Goal: Transaction & Acquisition: Purchase product/service

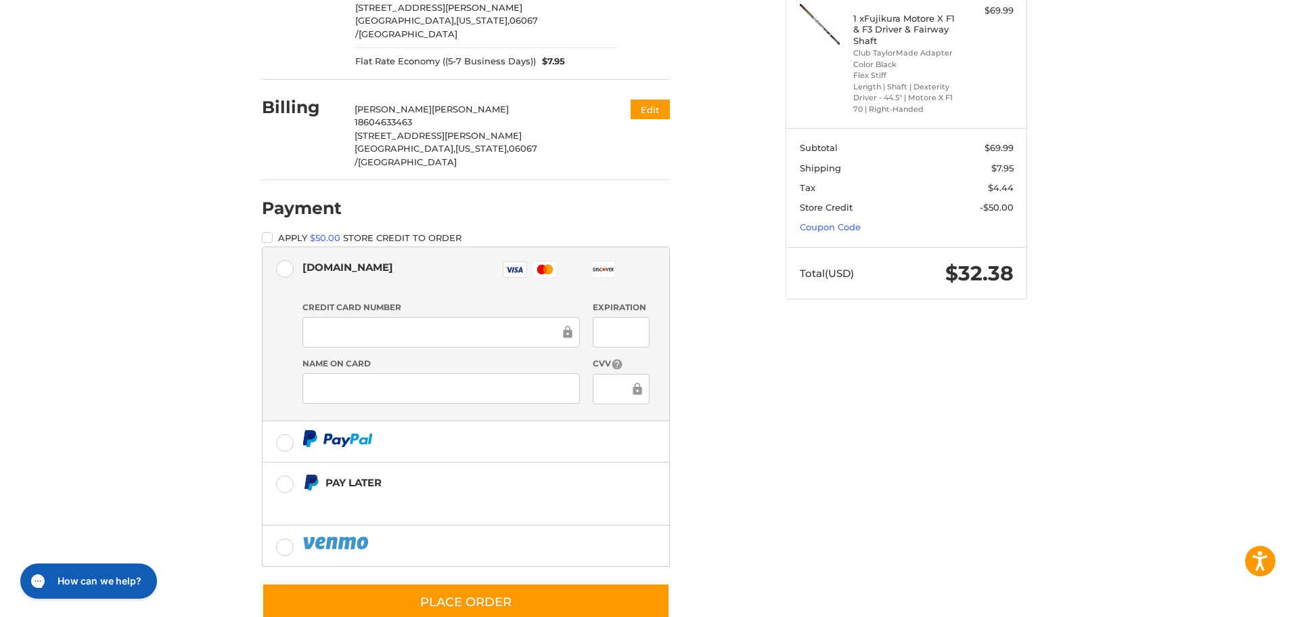
scroll to position [219, 0]
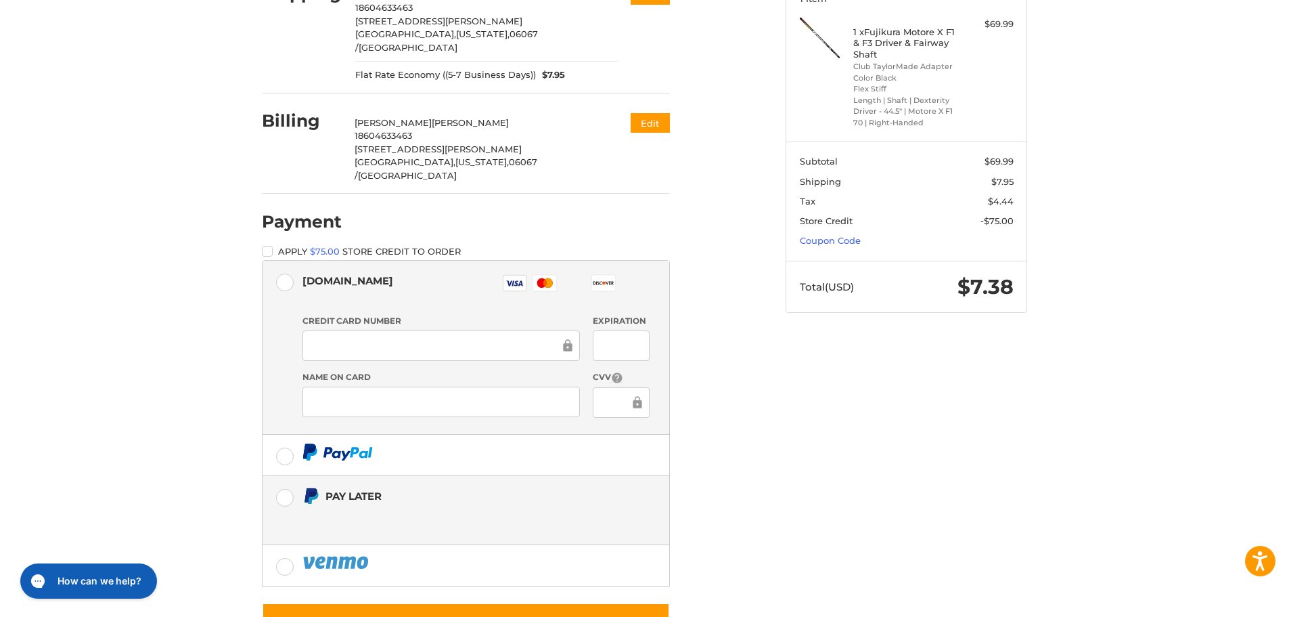
scroll to position [225, 0]
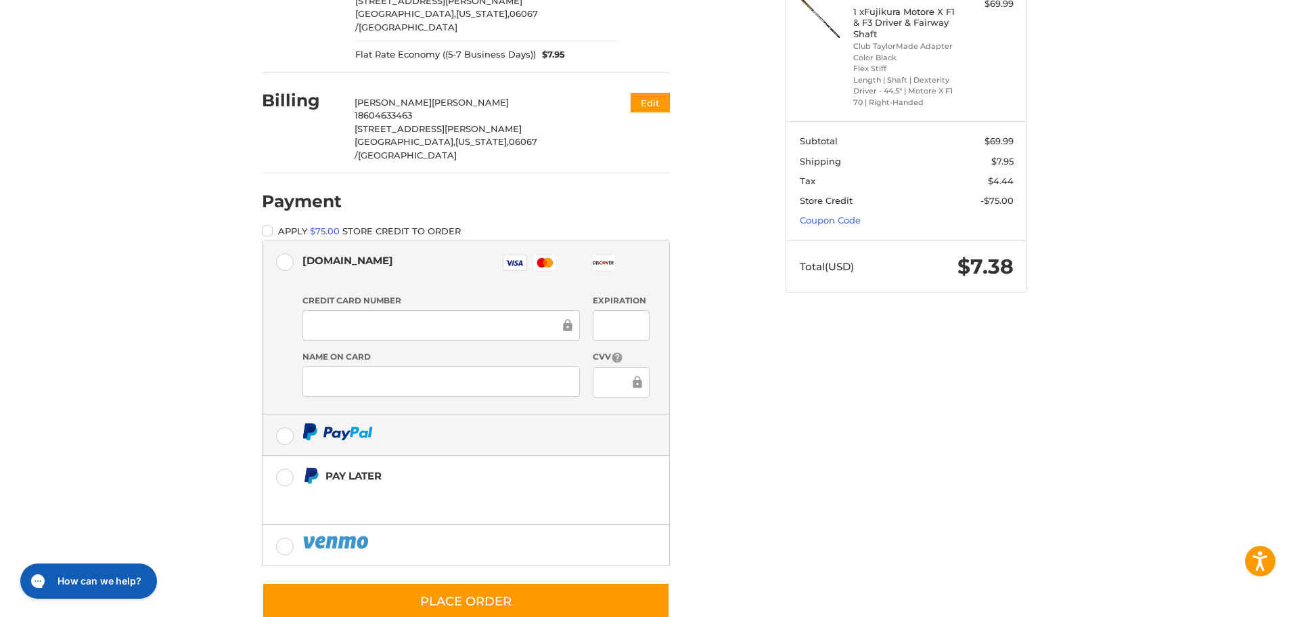
click at [288, 414] on label at bounding box center [466, 434] width 407 height 41
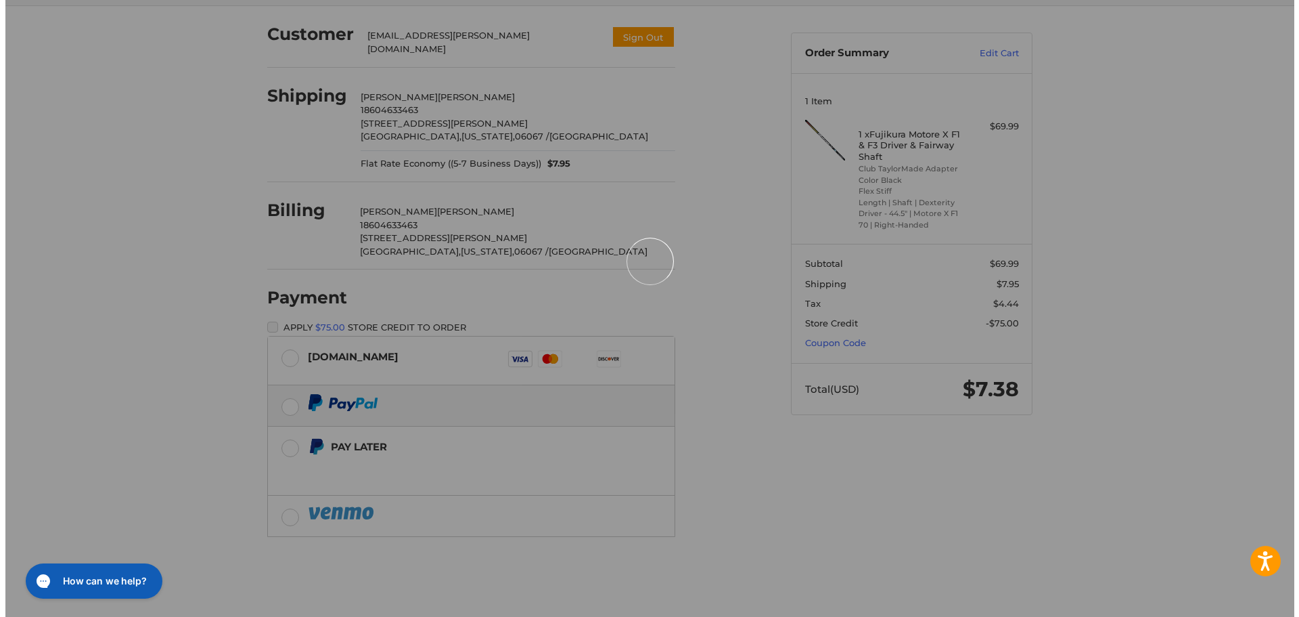
scroll to position [0, 0]
